Goal: Transaction & Acquisition: Purchase product/service

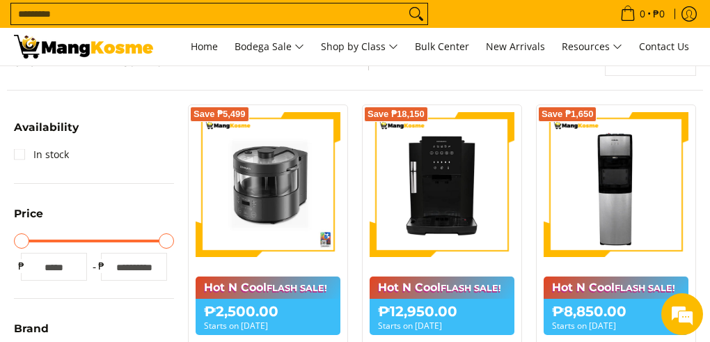
scroll to position [251, 0]
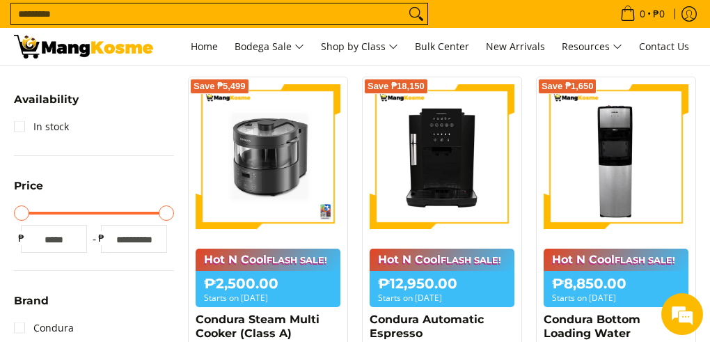
click at [114, 13] on input "Search..." at bounding box center [208, 13] width 394 height 21
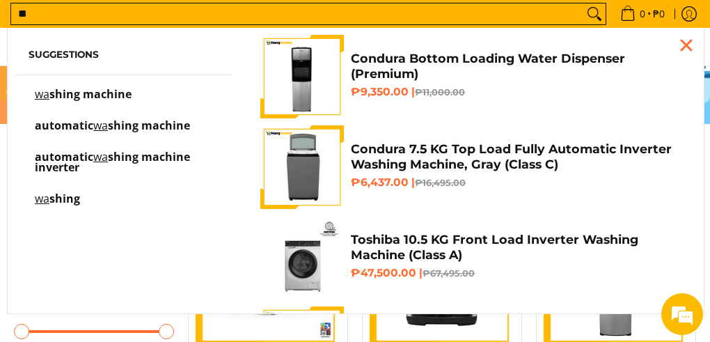
scroll to position [0, 0]
type input "**"
click at [80, 95] on span "shing machine" at bounding box center [90, 93] width 82 height 15
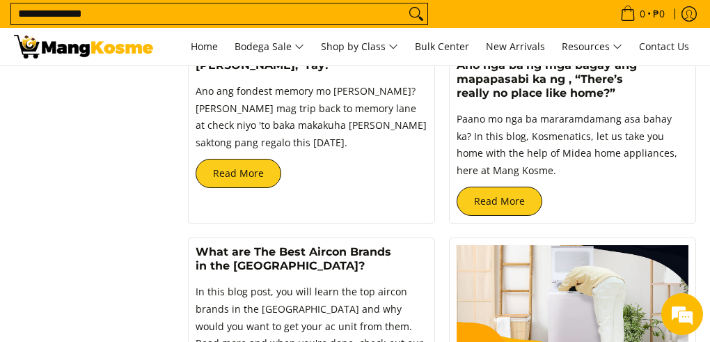
scroll to position [1504, 0]
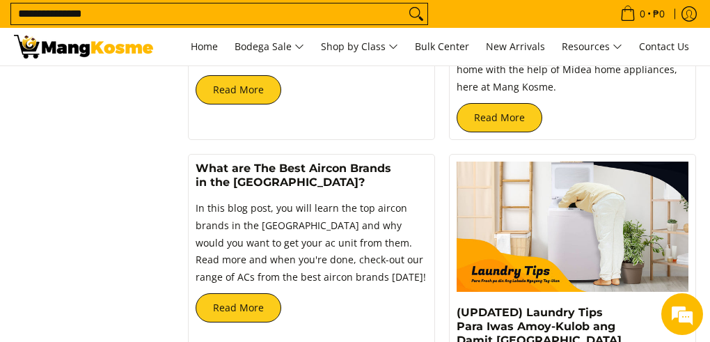
click at [127, 11] on input "**********" at bounding box center [208, 13] width 394 height 21
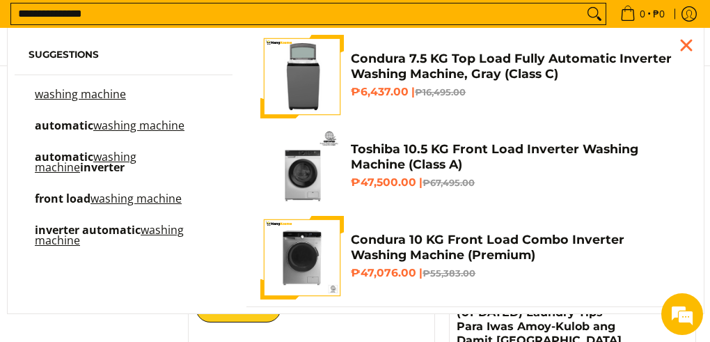
click at [109, 159] on mark "washing machine" at bounding box center [86, 162] width 102 height 26
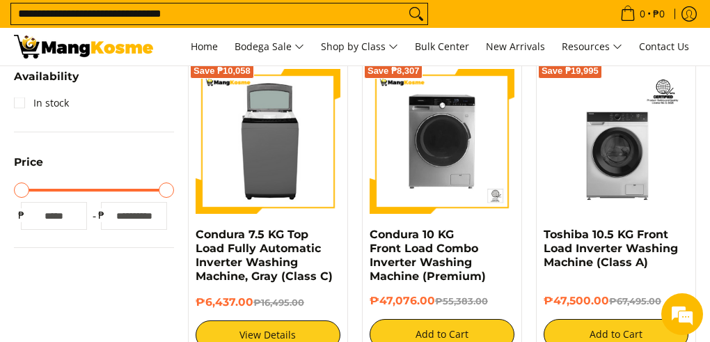
scroll to position [306, 0]
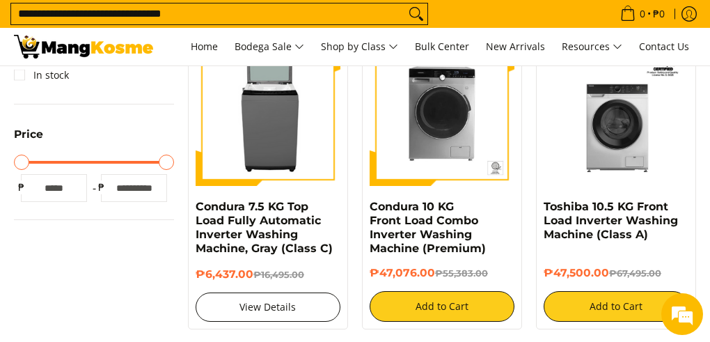
click at [285, 309] on link "View Details" at bounding box center [268, 306] width 145 height 29
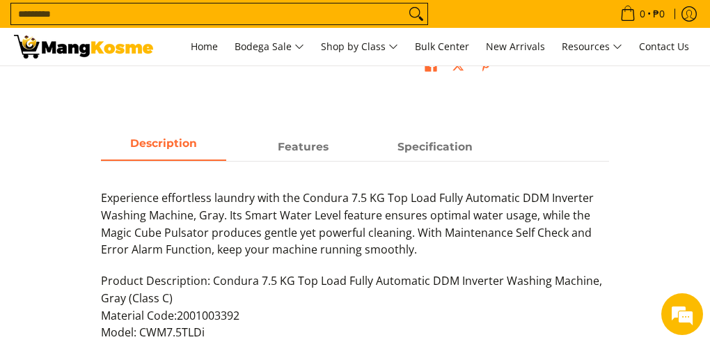
scroll to position [696, 0]
